Goal: Information Seeking & Learning: Learn about a topic

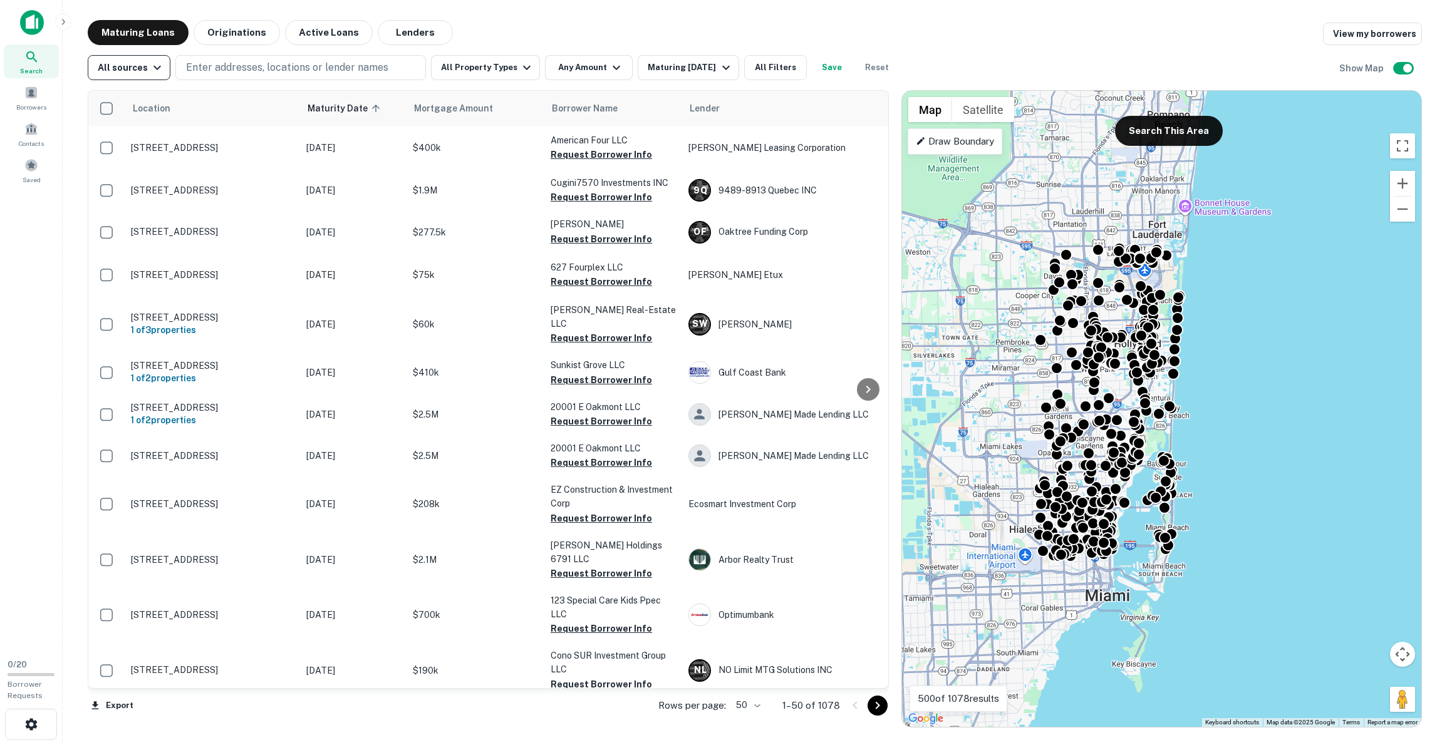
click at [151, 78] on button "All sources" at bounding box center [129, 67] width 83 height 25
click at [149, 75] on div at bounding box center [723, 372] width 1447 height 745
click at [519, 73] on icon "button" at bounding box center [526, 67] width 15 height 15
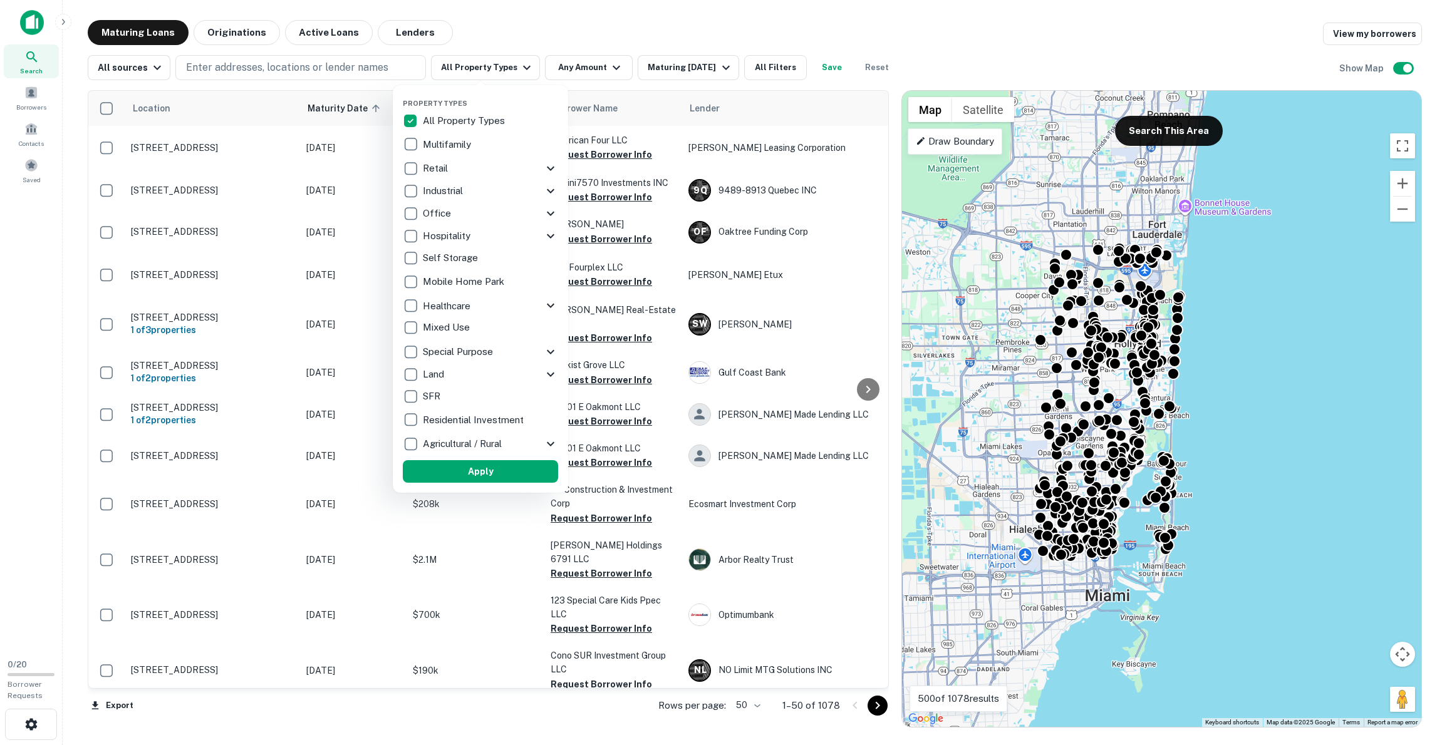
click at [514, 70] on div at bounding box center [723, 372] width 1447 height 745
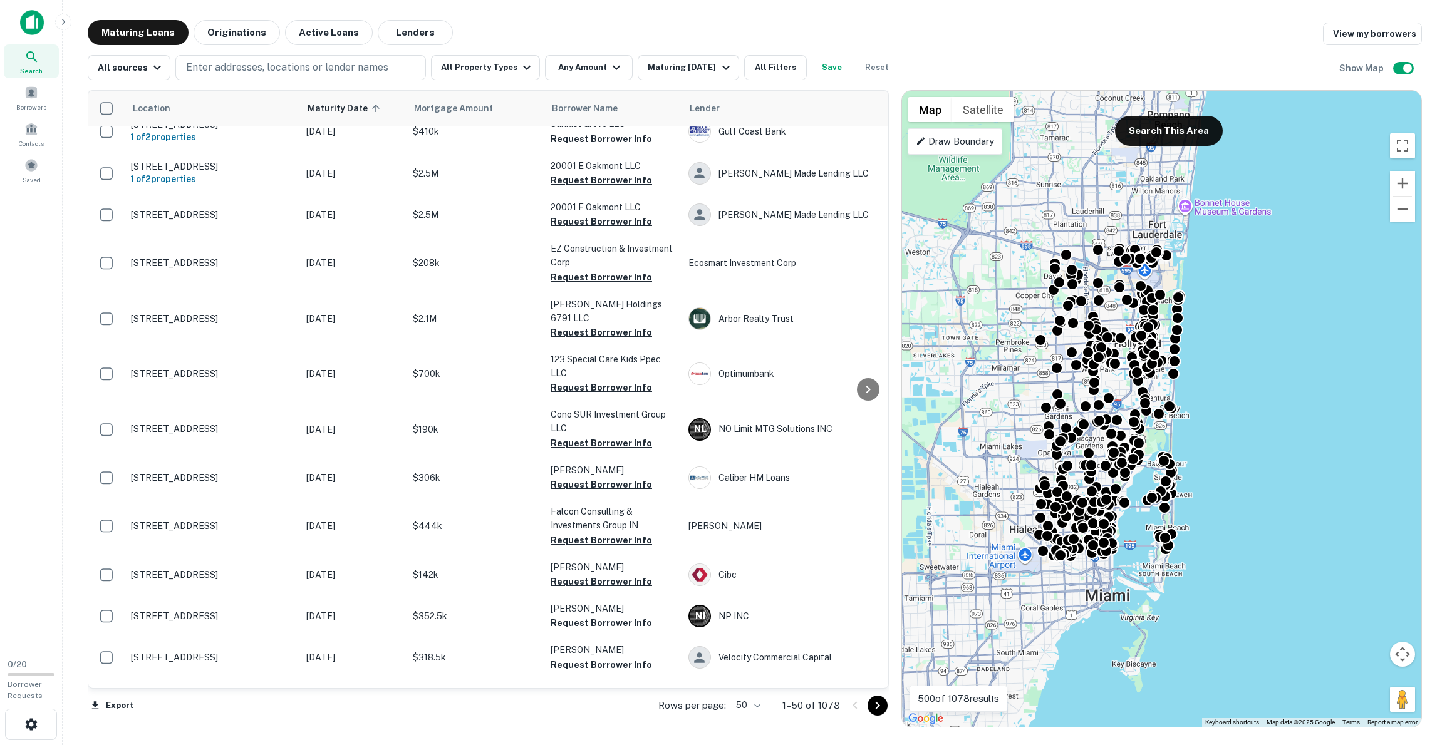
scroll to position [381, 0]
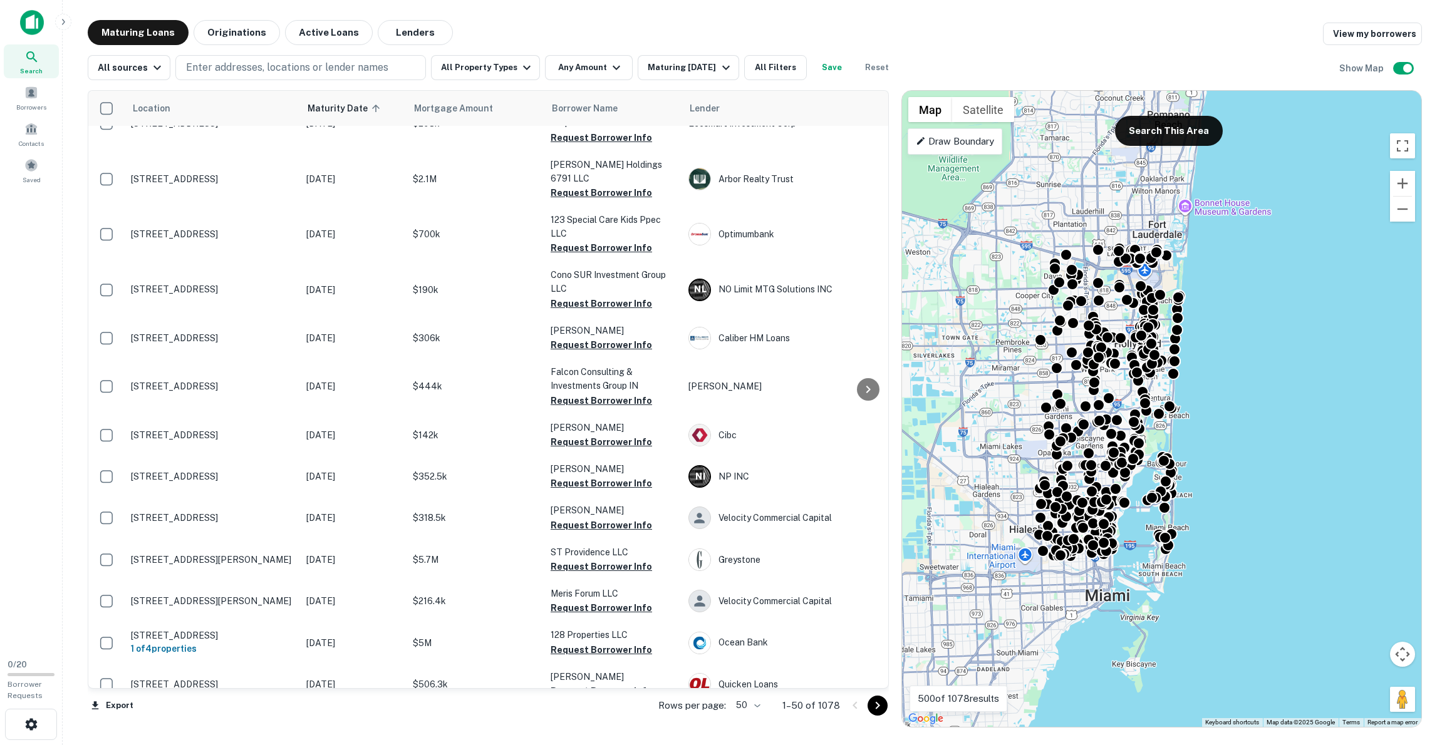
drag, startPoint x: 274, startPoint y: 264, endPoint x: 1156, endPoint y: 1, distance: 919.6
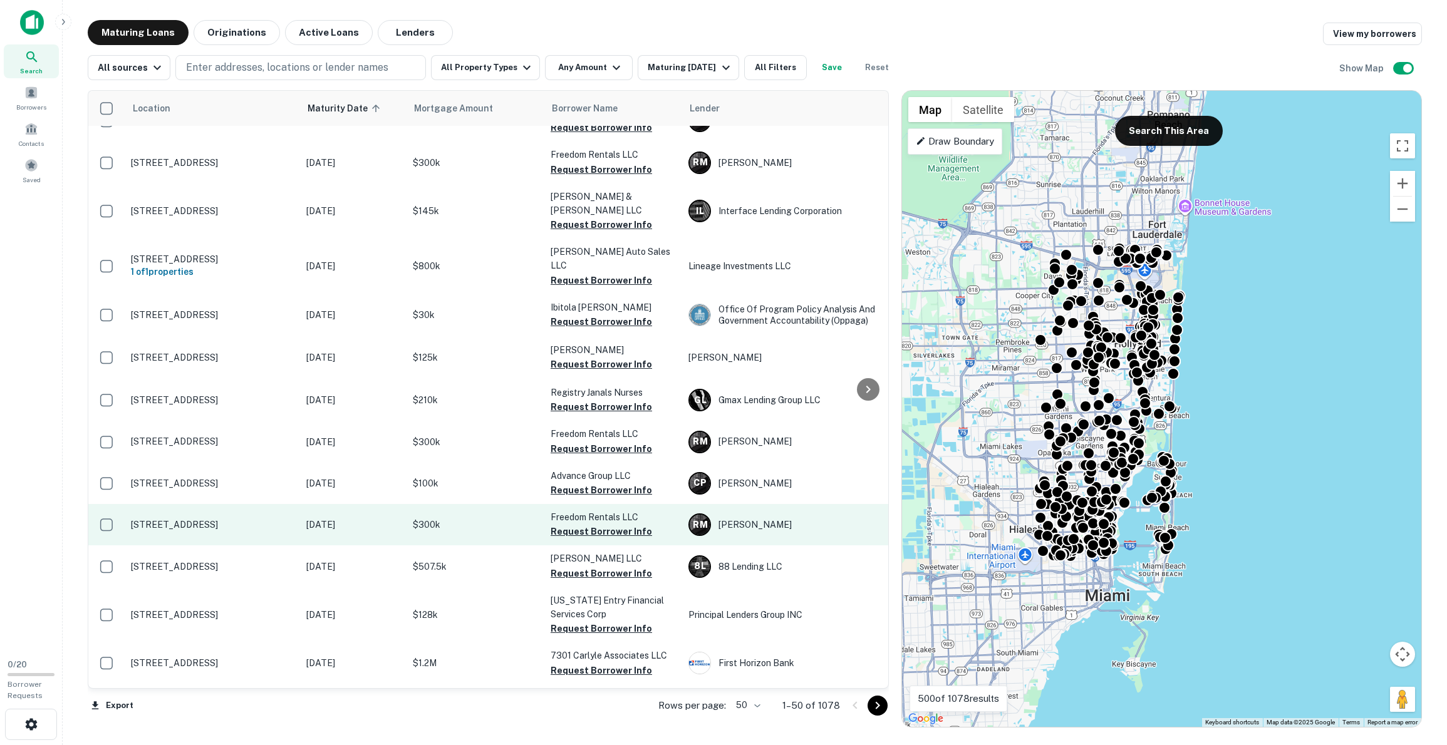
scroll to position [1646, 0]
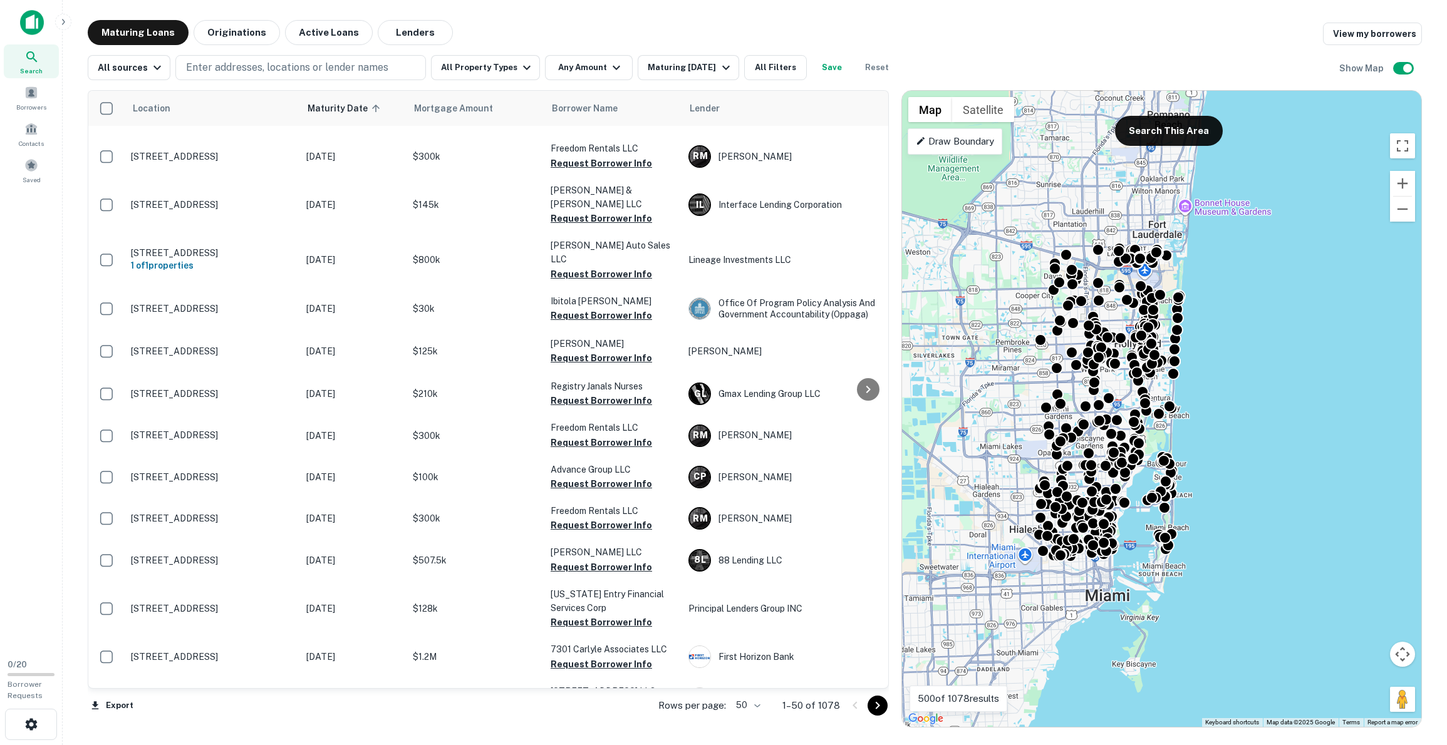
click at [870, 708] on icon "Go to next page" at bounding box center [877, 705] width 15 height 15
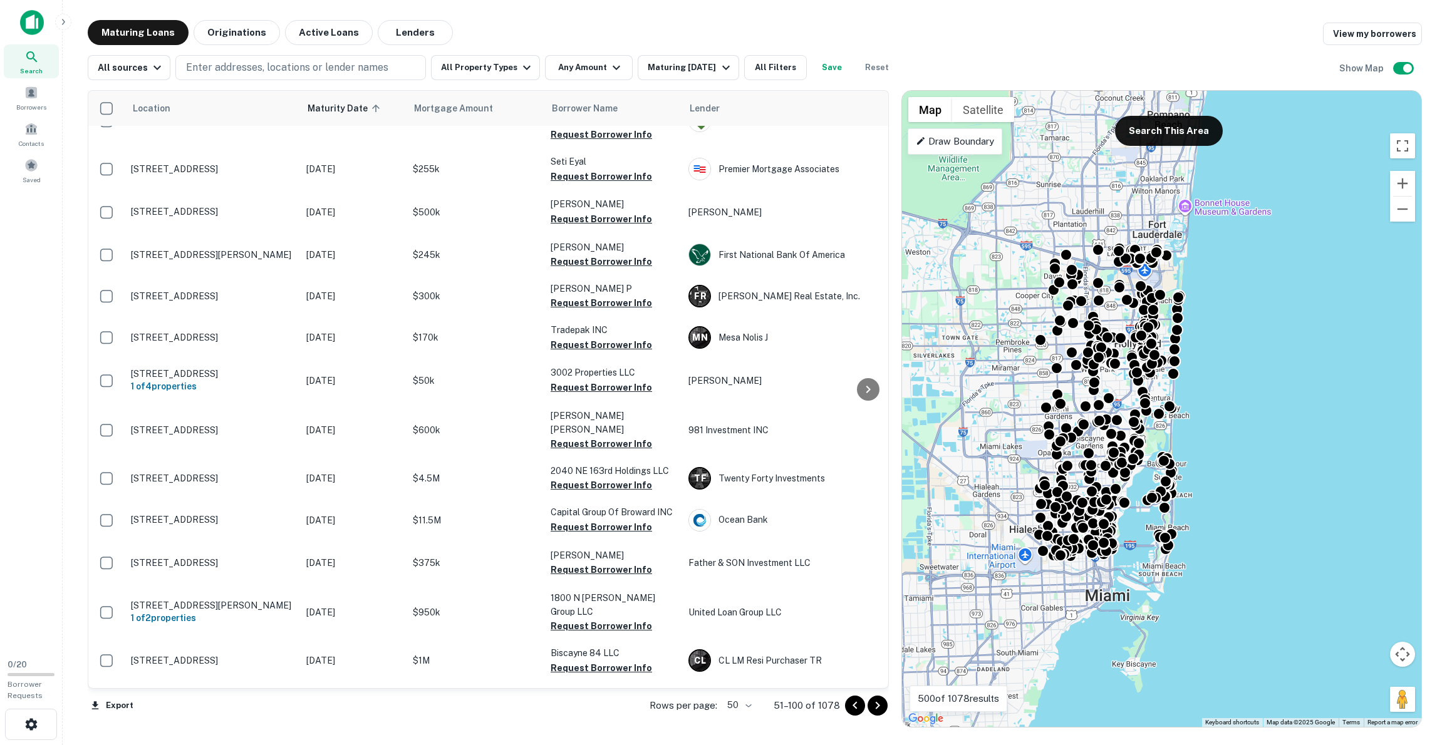
click at [859, 709] on icon "Go to previous page" at bounding box center [854, 705] width 15 height 15
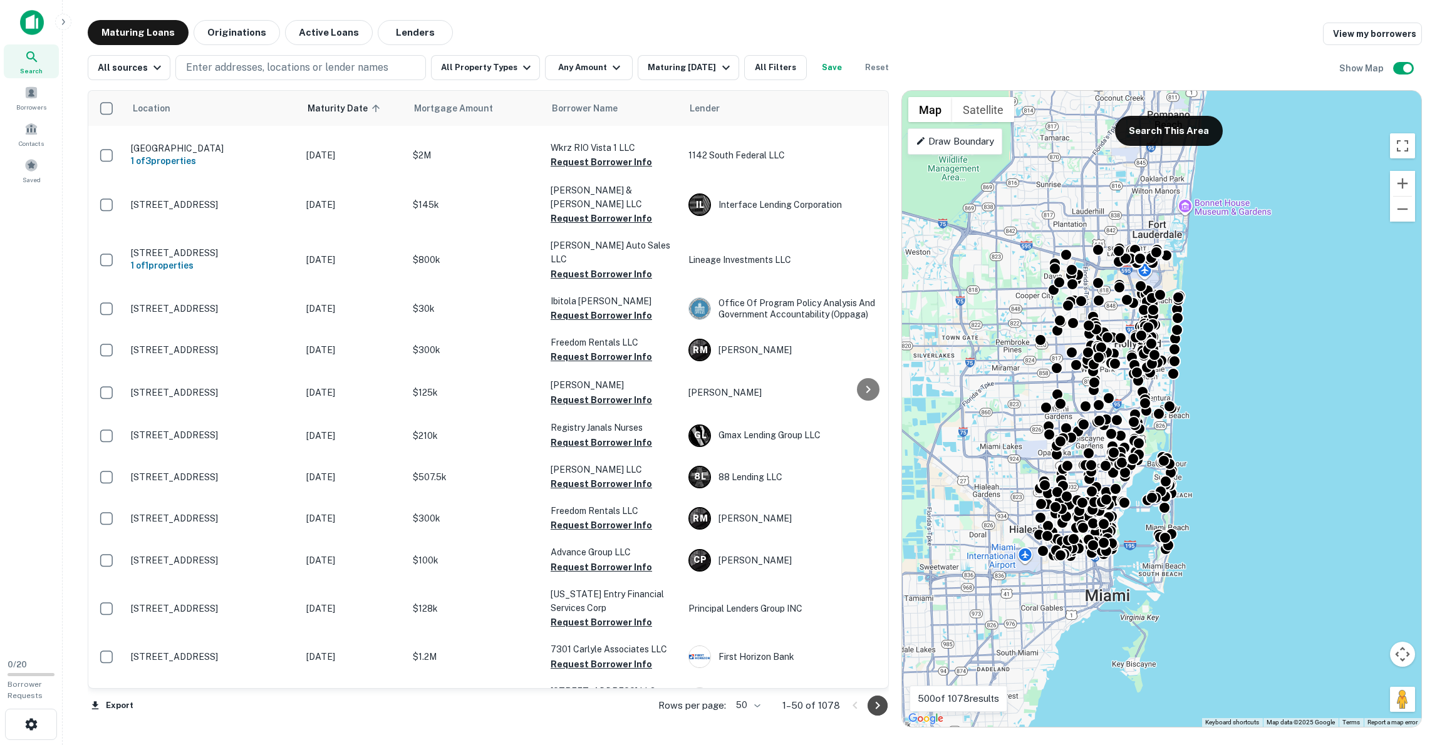
click at [880, 704] on icon "Go to next page" at bounding box center [877, 705] width 15 height 15
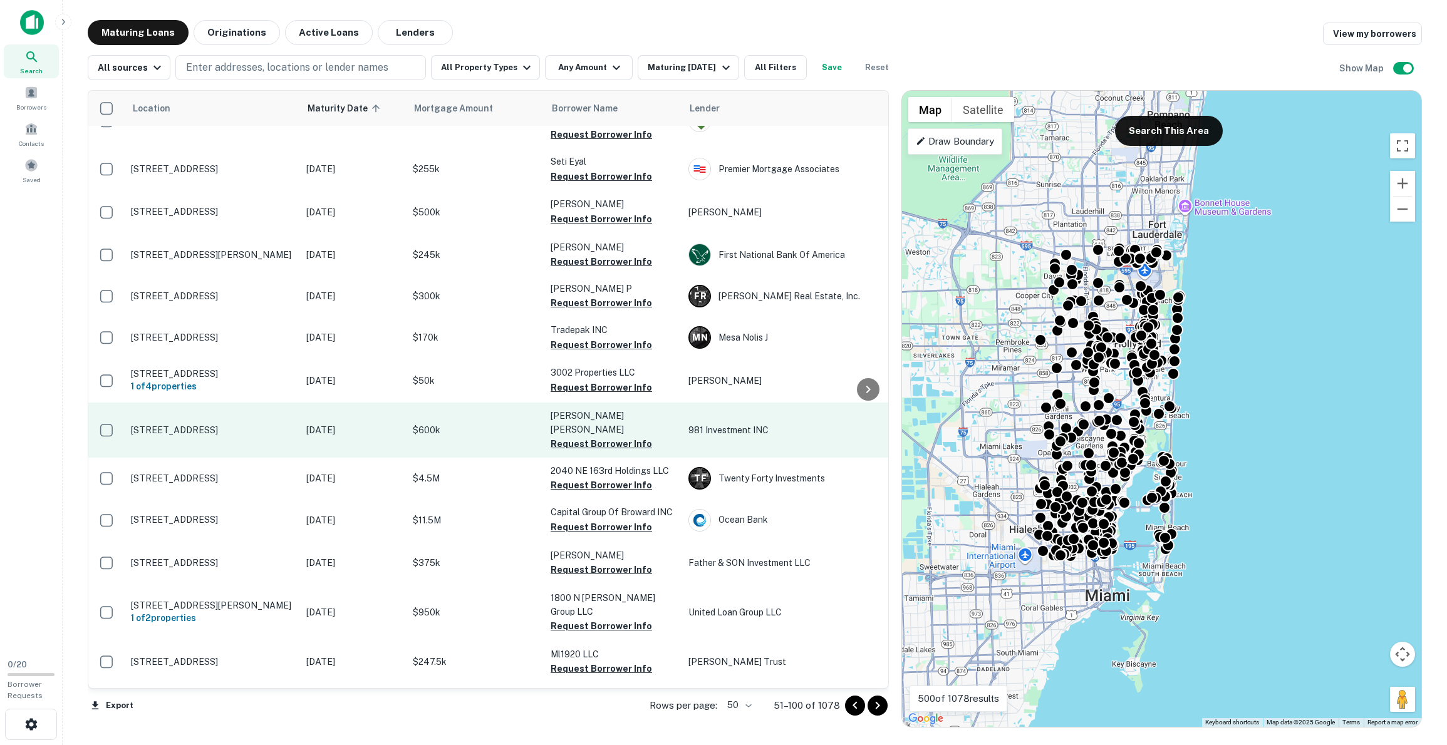
scroll to position [1686, 0]
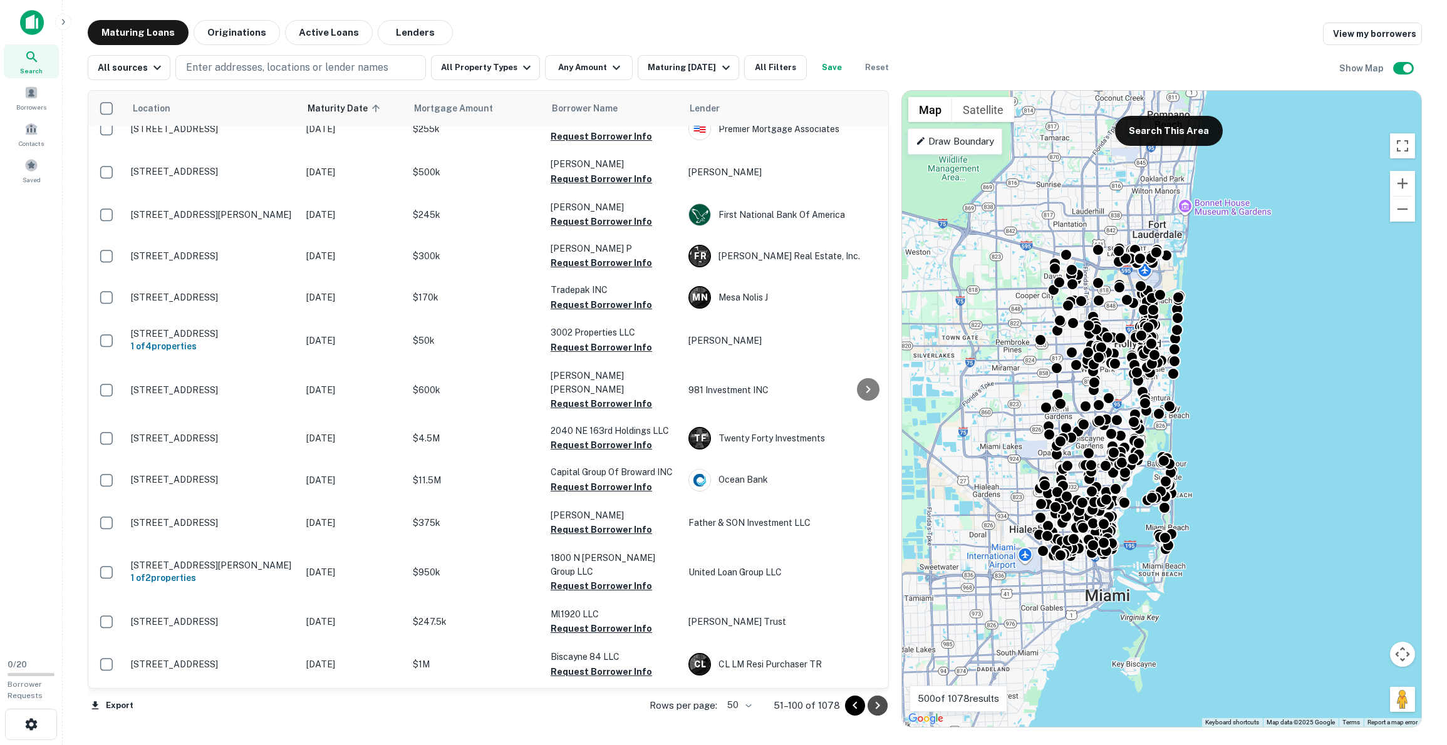
click at [876, 698] on icon "Go to next page" at bounding box center [877, 705] width 15 height 15
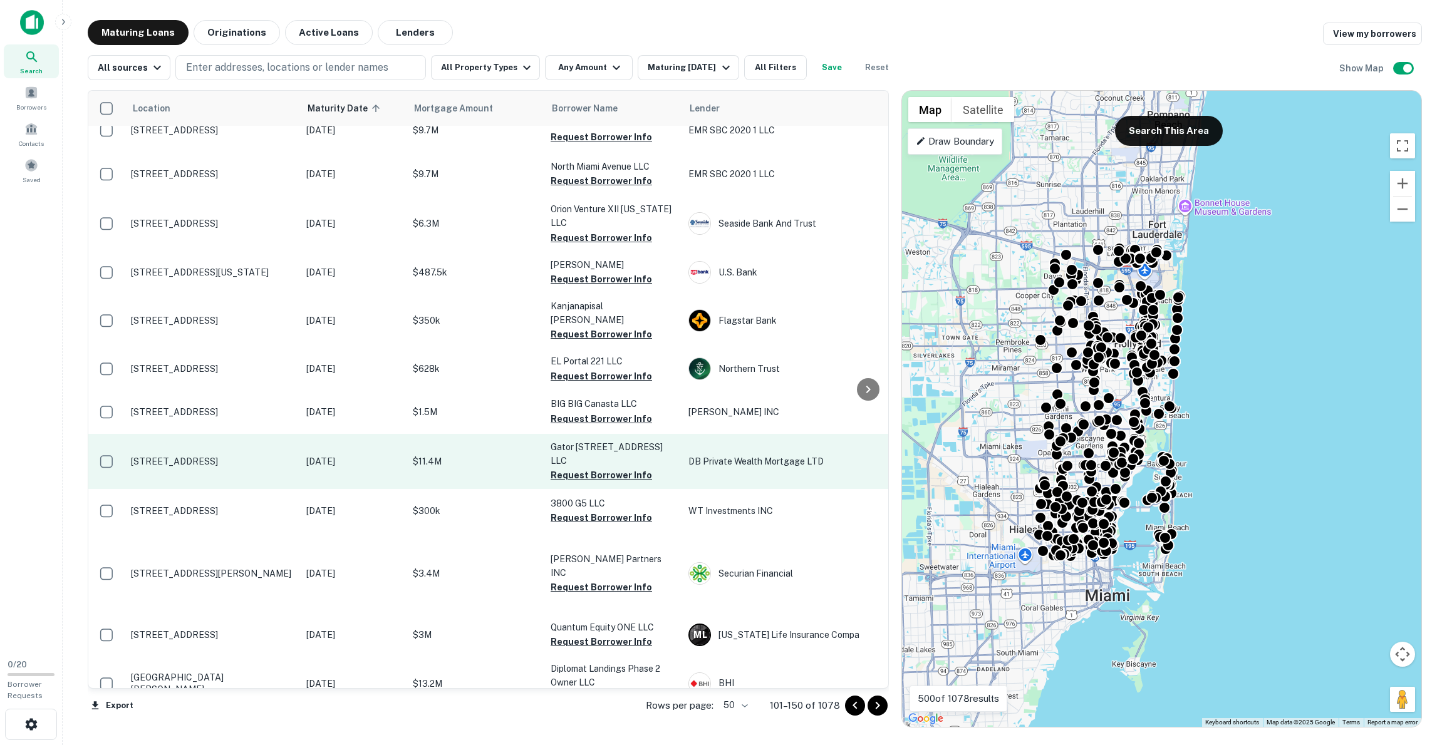
scroll to position [1687, 0]
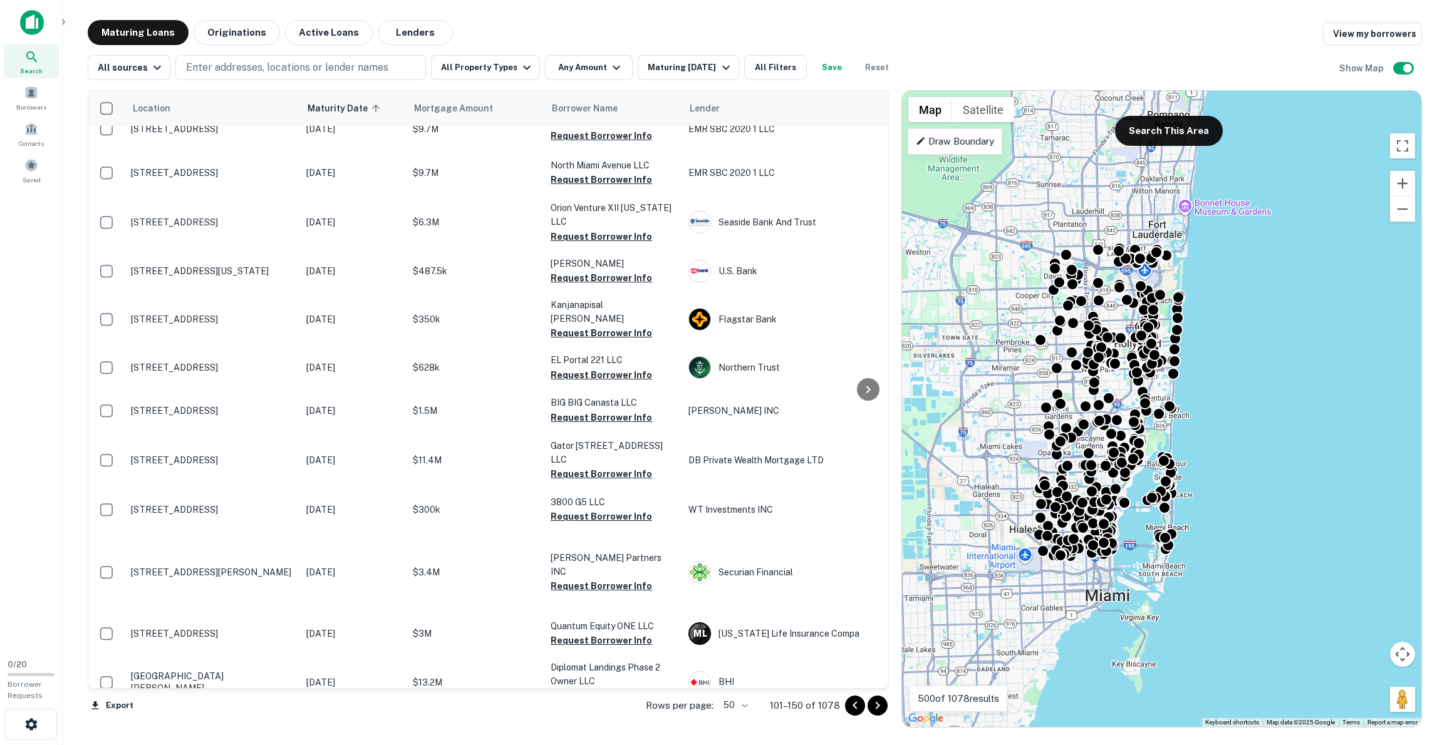
click at [869, 708] on button "Go to next page" at bounding box center [877, 706] width 20 height 20
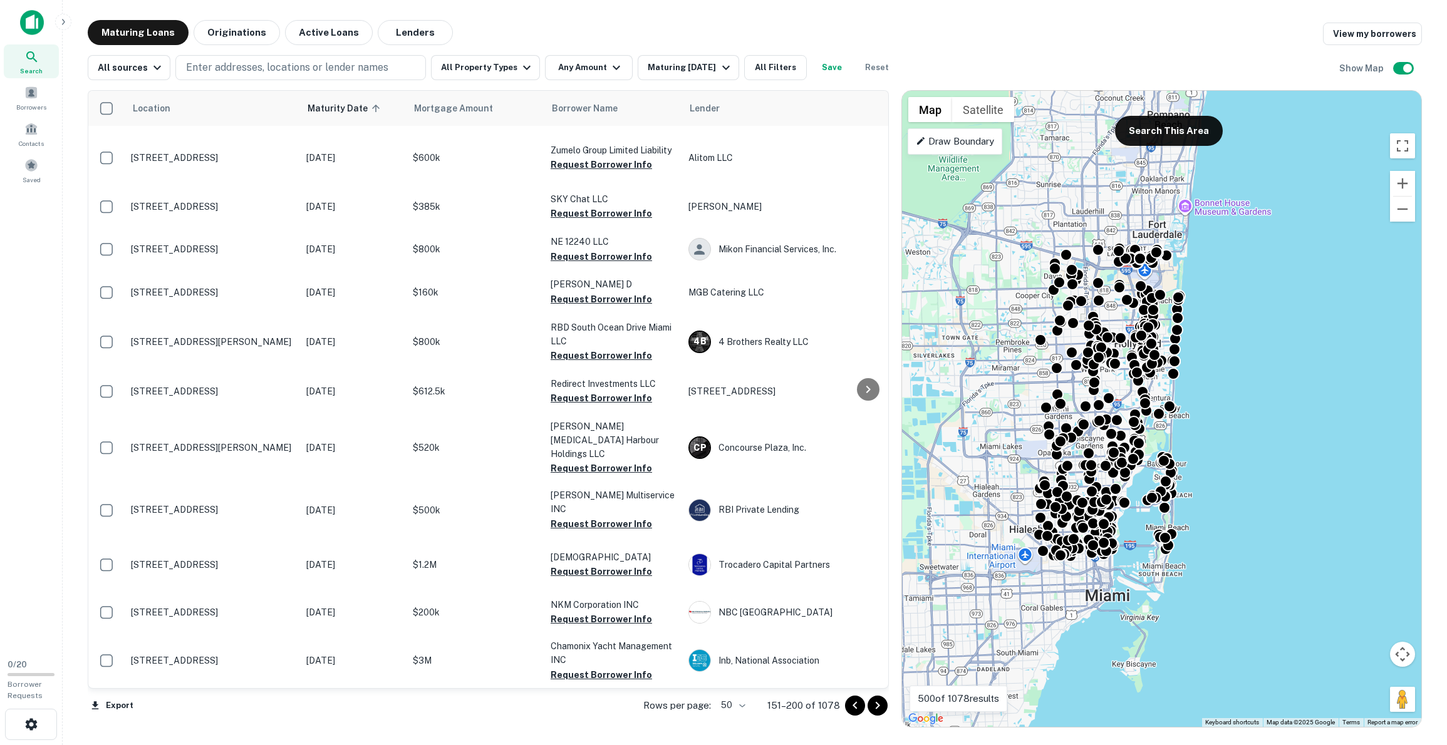
click at [869, 708] on button "Go to next page" at bounding box center [877, 706] width 20 height 20
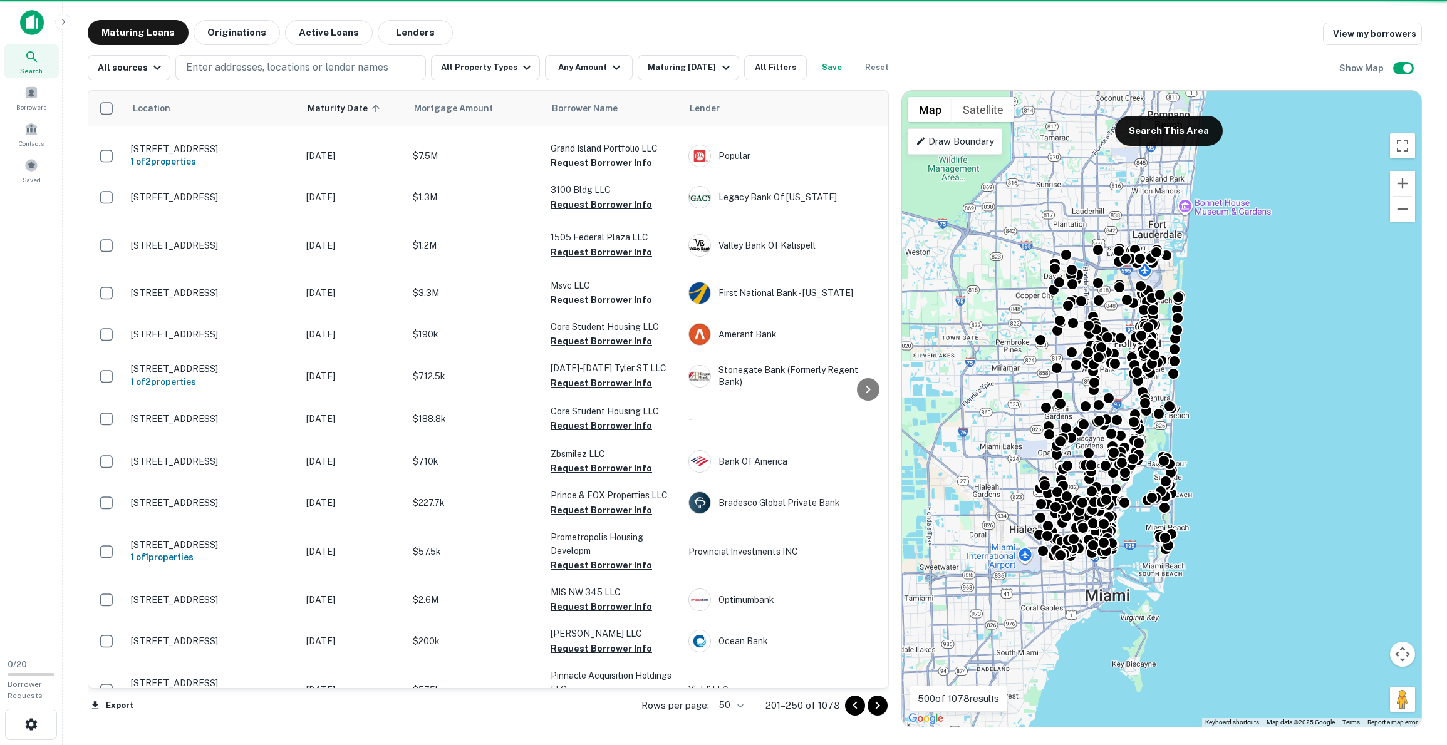
scroll to position [1660, 0]
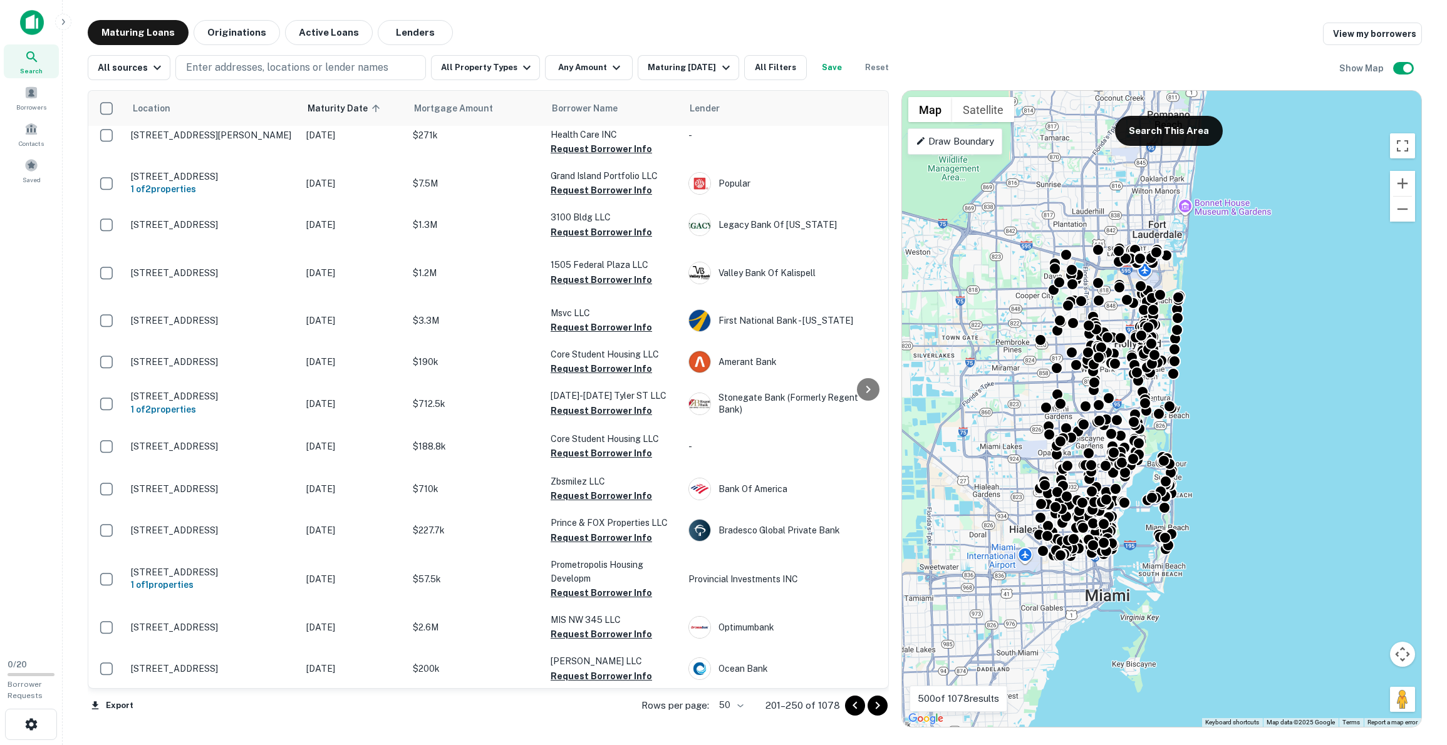
click at [874, 704] on icon "Go to next page" at bounding box center [877, 705] width 15 height 15
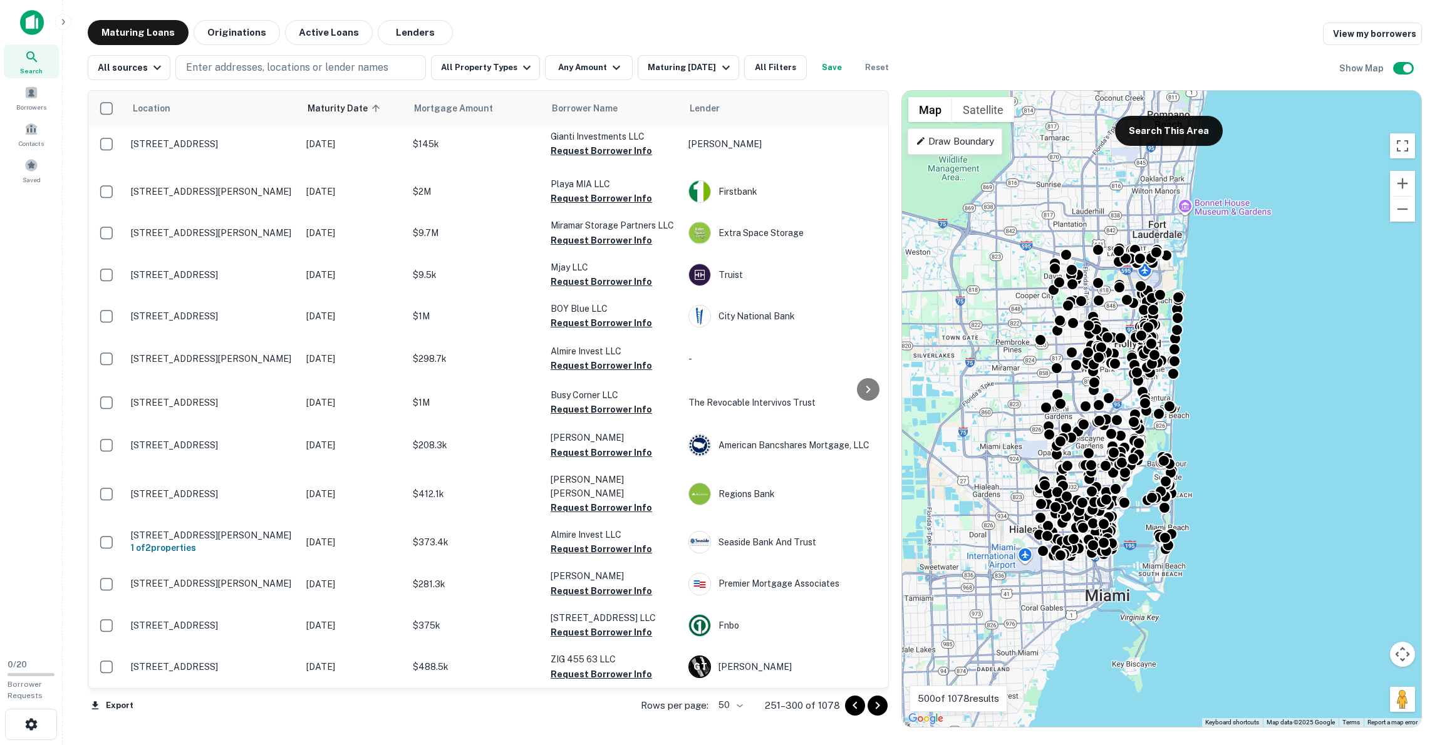
click at [874, 703] on icon "Go to next page" at bounding box center [877, 705] width 15 height 15
